Goal: Check status: Check status

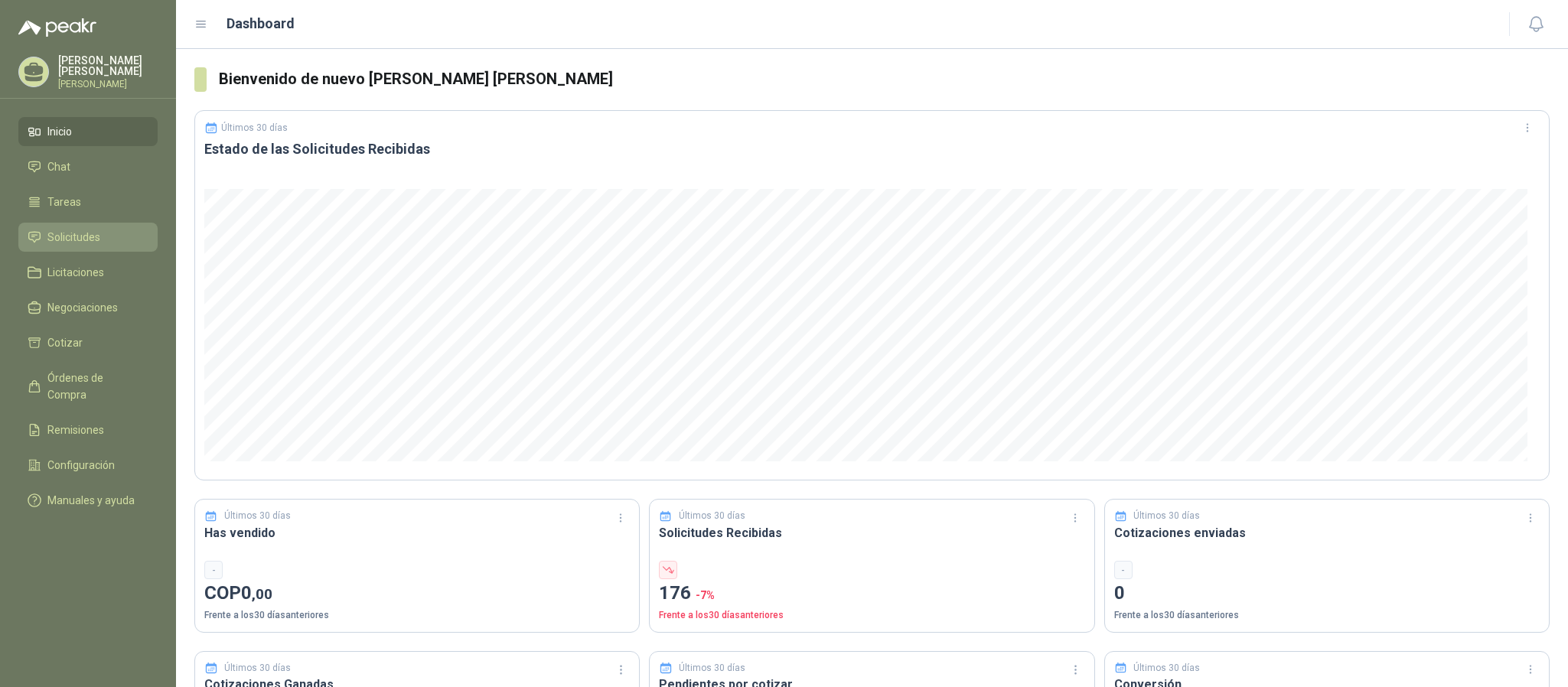
click at [56, 241] on span "Solicitudes" at bounding box center [74, 238] width 53 height 17
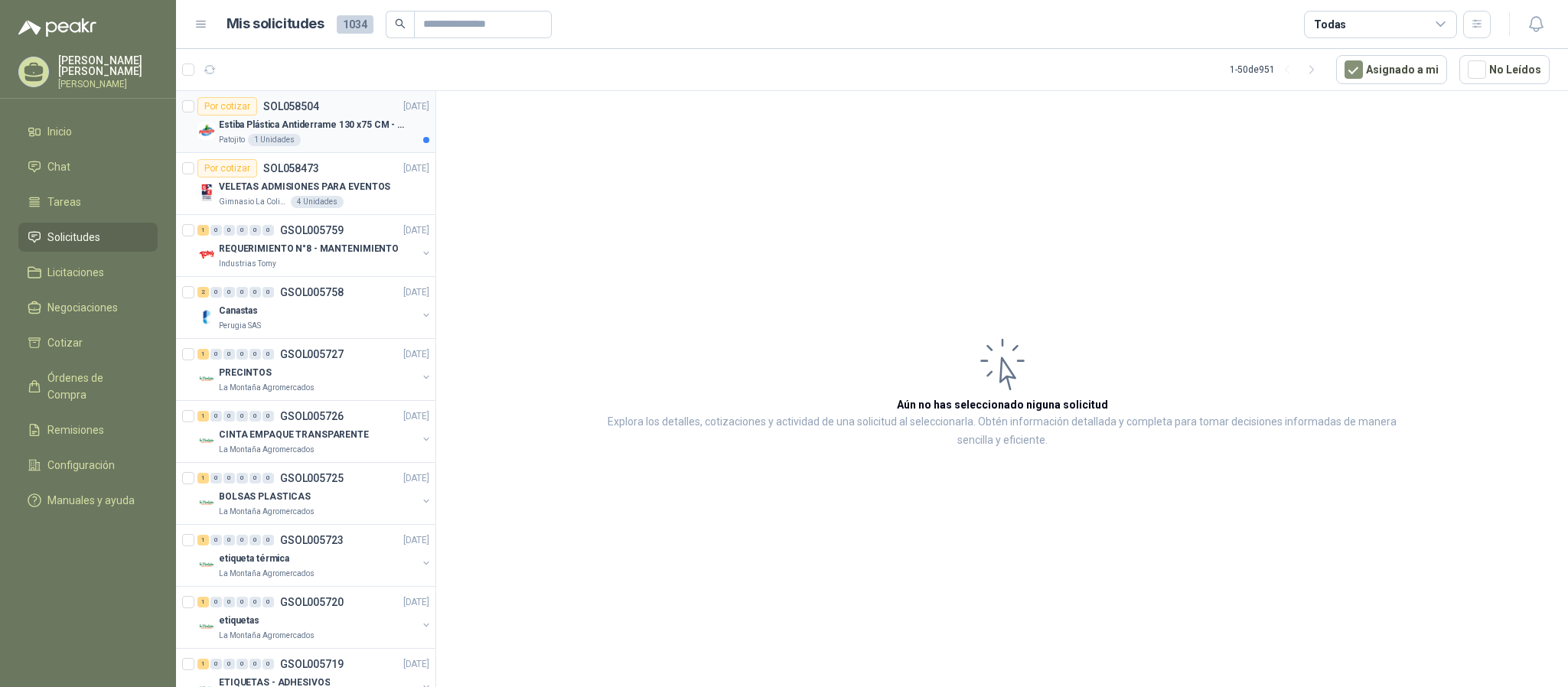
click at [317, 133] on div "Estiba Plástica Antiderrame 130 x75 CM - Capacidad 180-200 Litros" at bounding box center [324, 125] width 210 height 19
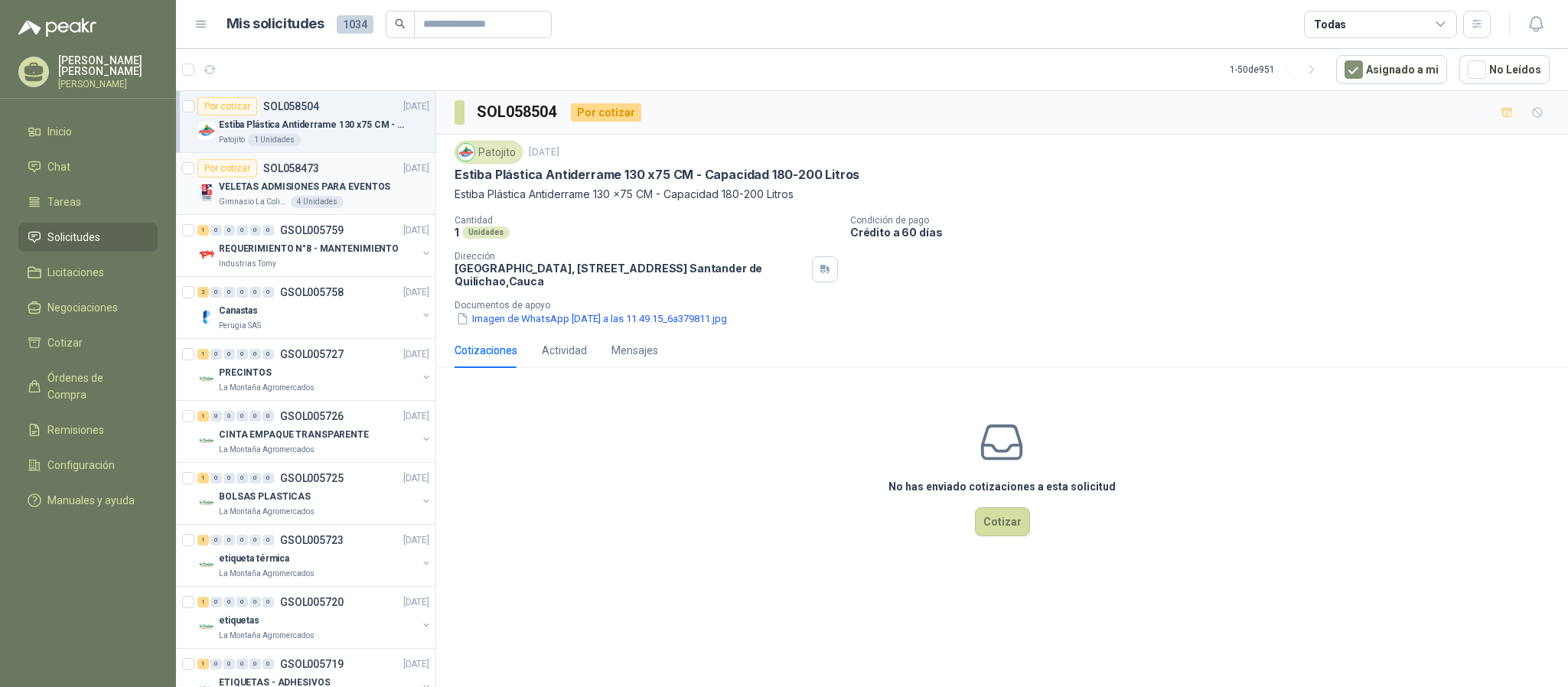
click at [333, 179] on div "VELETAS ADMISIONES PARA EVENTOS" at bounding box center [324, 187] width 210 height 19
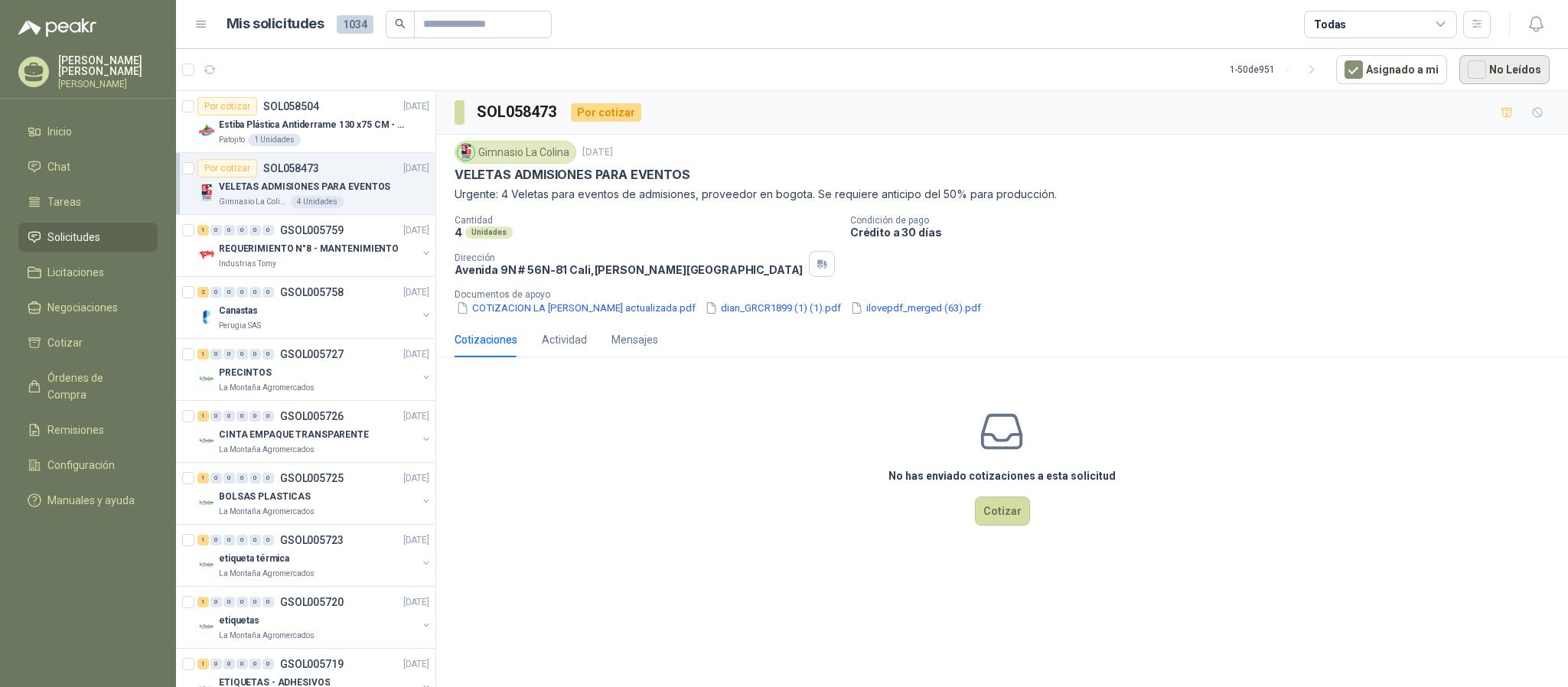
click at [1496, 71] on button "No Leídos" at bounding box center [1504, 69] width 90 height 29
